Goal: Obtain resource: Obtain resource

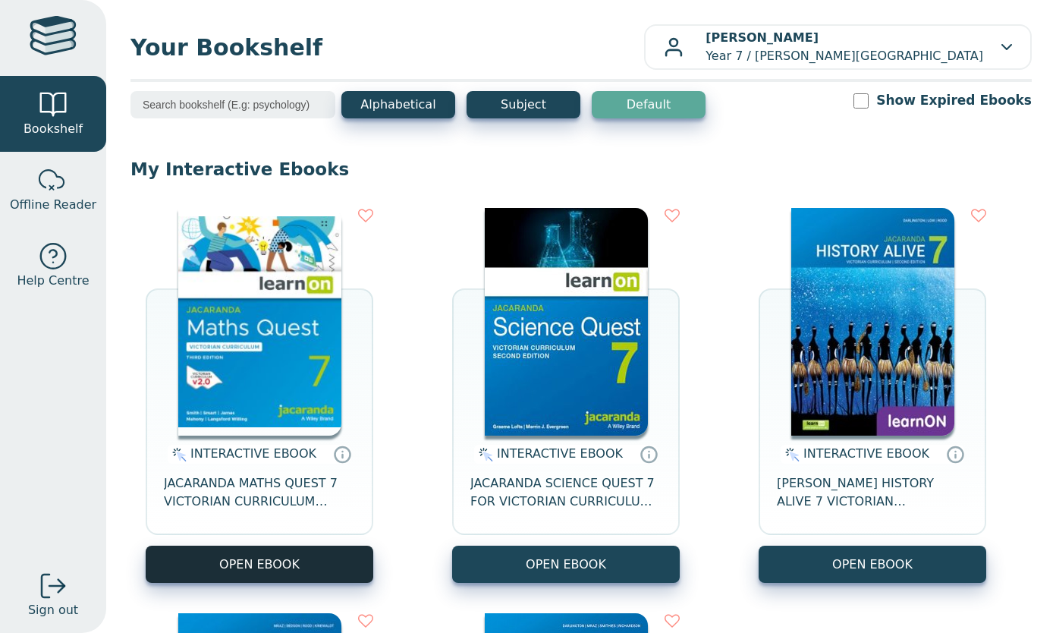
click at [288, 551] on button "OPEN EBOOK" at bounding box center [260, 564] width 228 height 37
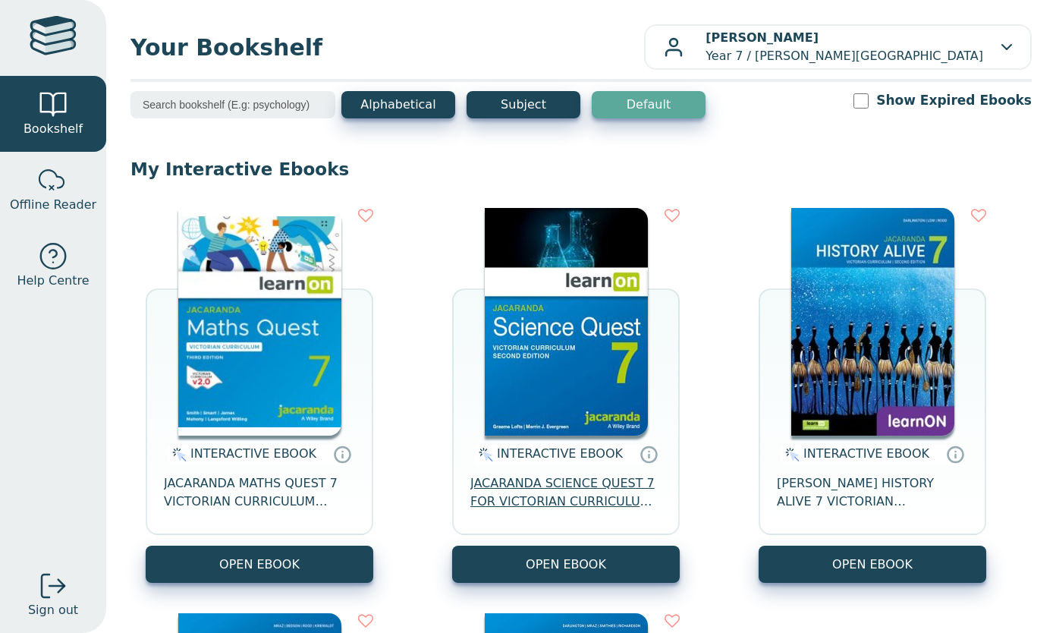
click at [531, 508] on span "JACARANDA SCIENCE QUEST 7 FOR VICTORIAN CURRICULUM LEARNON 2E EBOOK" at bounding box center [565, 492] width 191 height 36
